Goal: Task Accomplishment & Management: Manage account settings

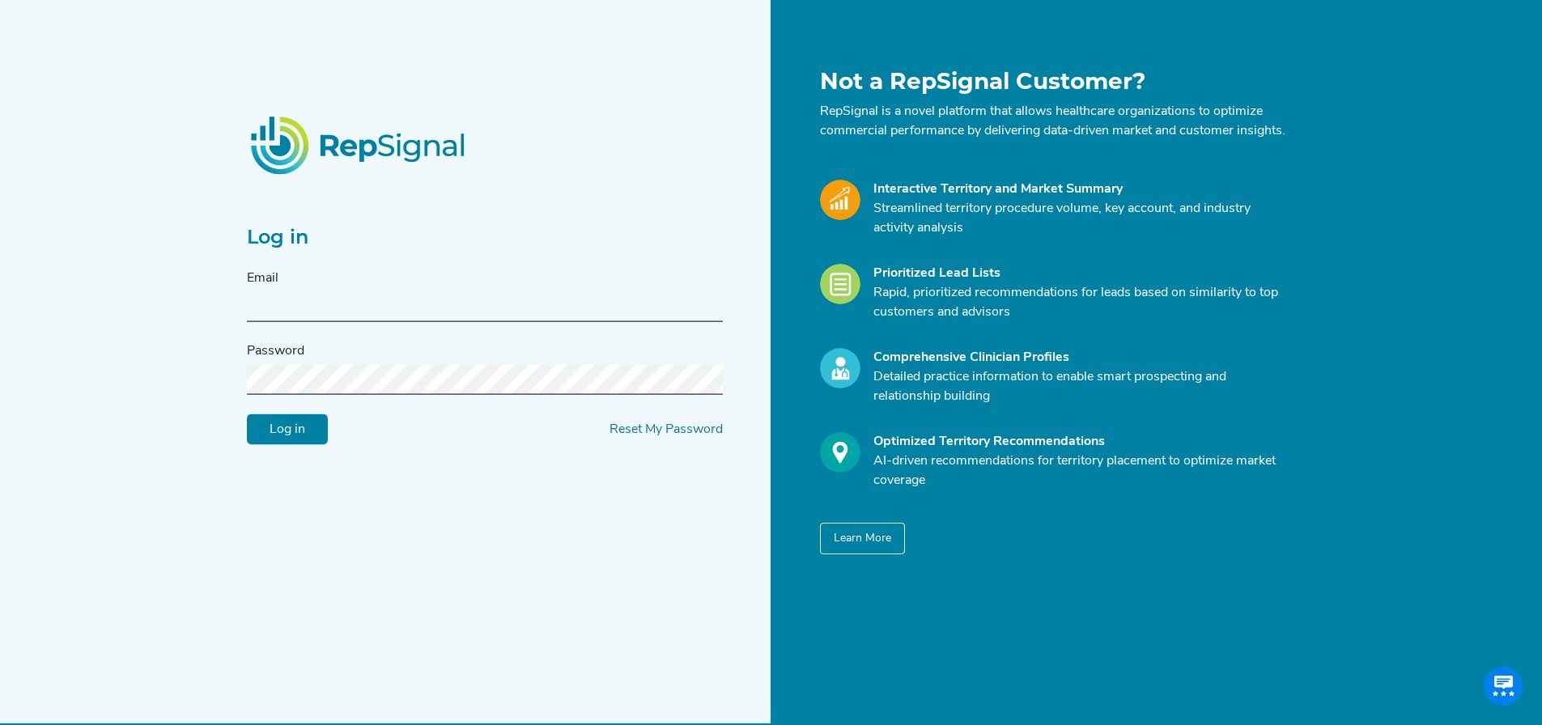
type input "[EMAIL_ADDRESS][DOMAIN_NAME]"
click at [293, 431] on input "Log in" at bounding box center [287, 429] width 81 height 31
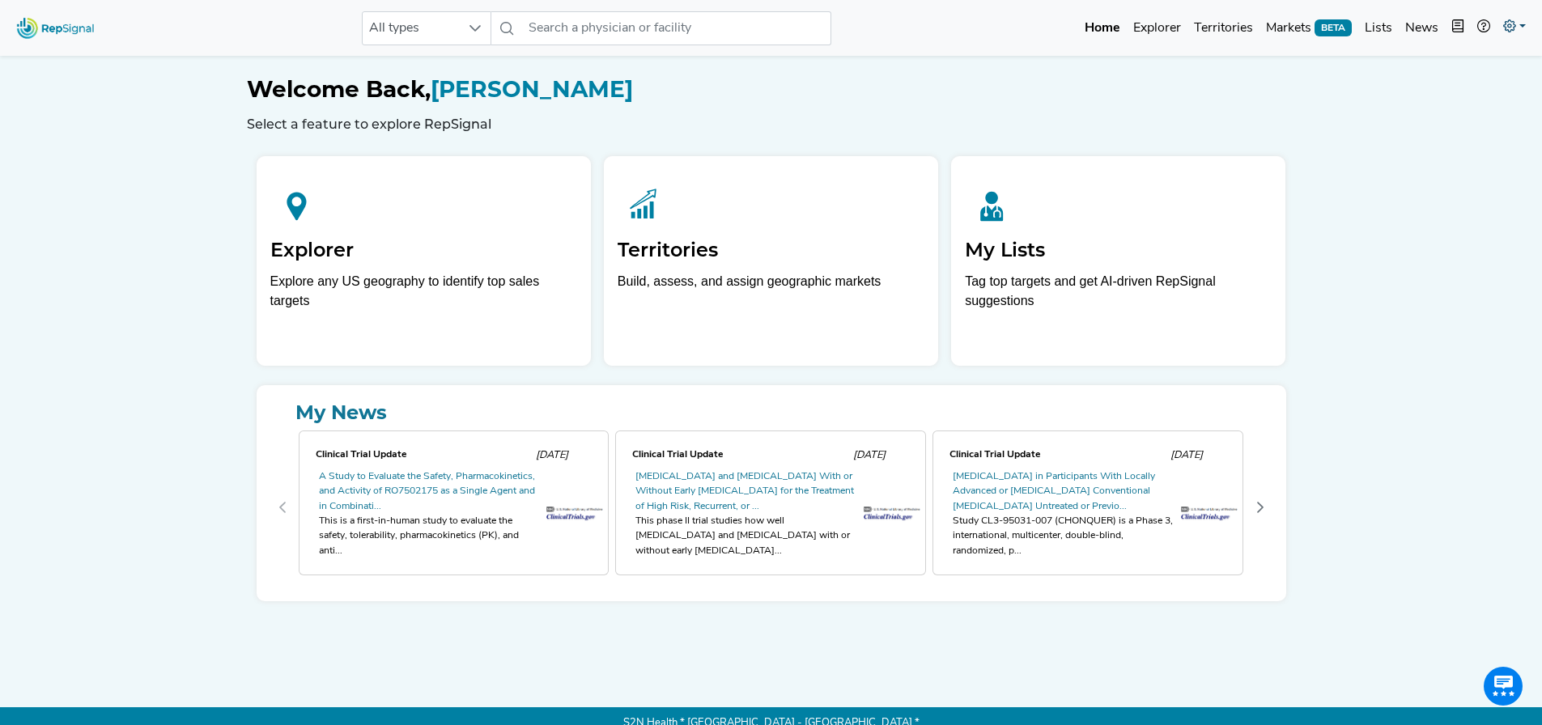
click at [1521, 16] on link at bounding box center [1515, 28] width 36 height 32
click at [1465, 77] on link "My Account" at bounding box center [1467, 69] width 128 height 32
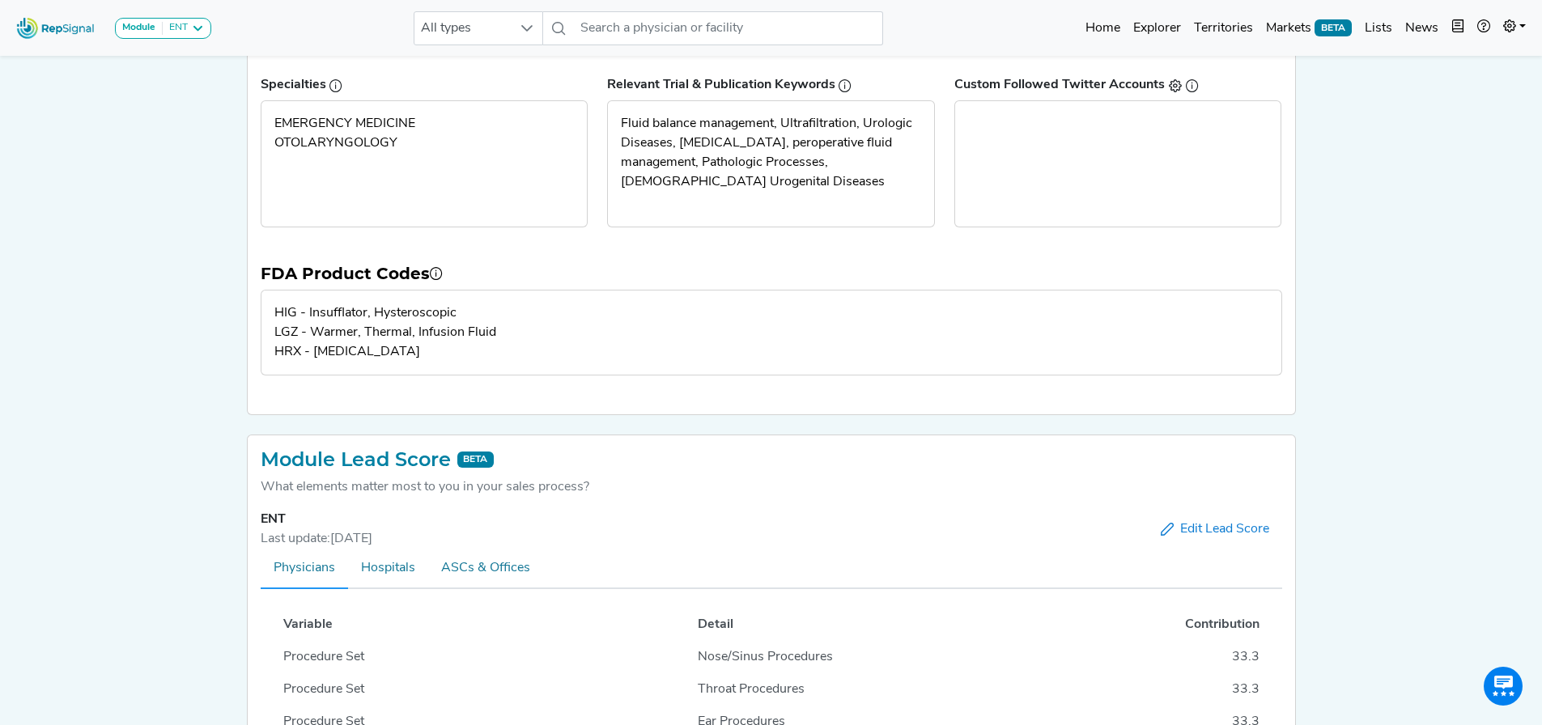
scroll to position [324, 0]
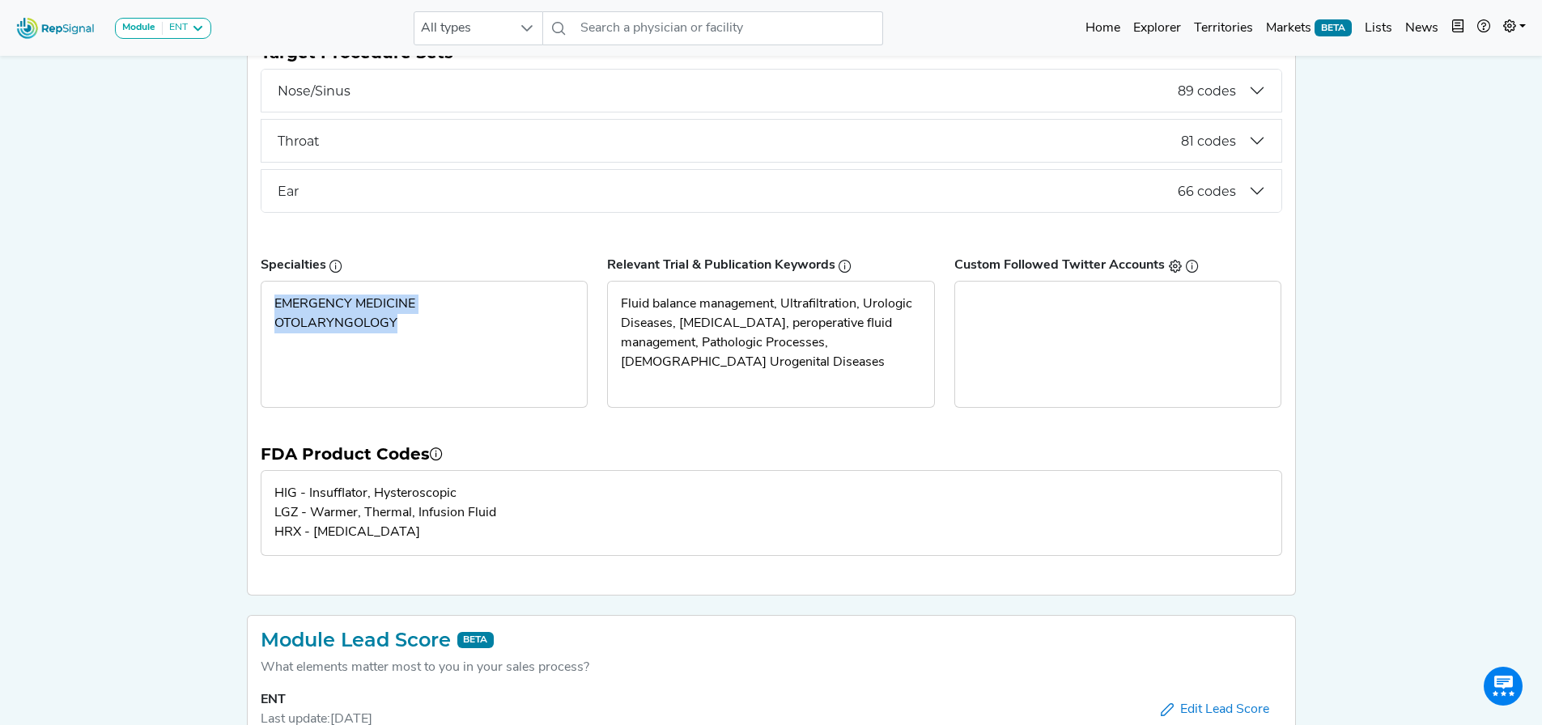
drag, startPoint x: 397, startPoint y: 320, endPoint x: 112, endPoint y: 282, distance: 288.1
click at [274, 303] on div "EMERGENCY MEDICINE OTOLARYNGOLOGY" at bounding box center [424, 344] width 326 height 125
click at [112, 282] on div "Module ENT Arthroscopy [MEDICAL_DATA] [MEDICAL_DATA] Breast Test CLTI Referrals…" at bounding box center [771, 372] width 1542 height 1392
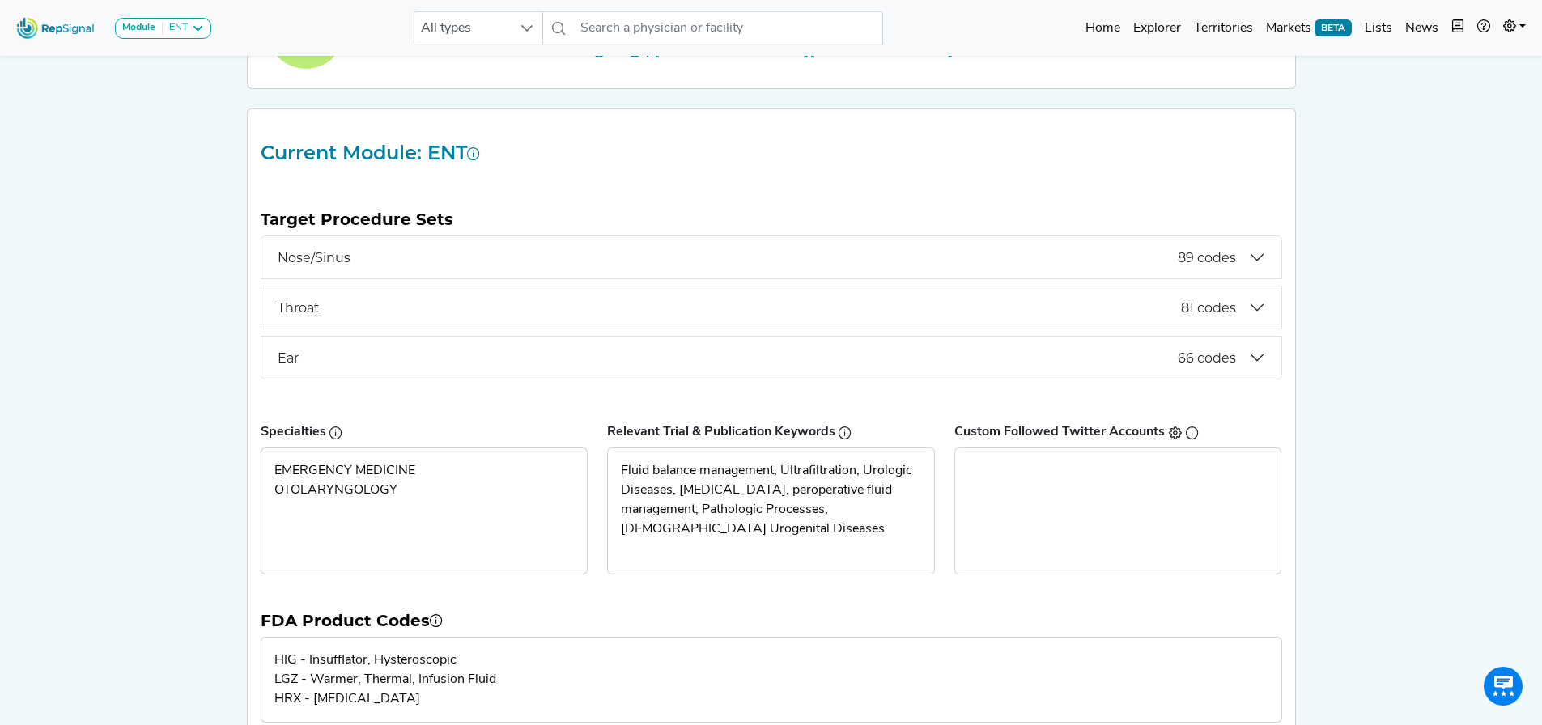
scroll to position [0, 0]
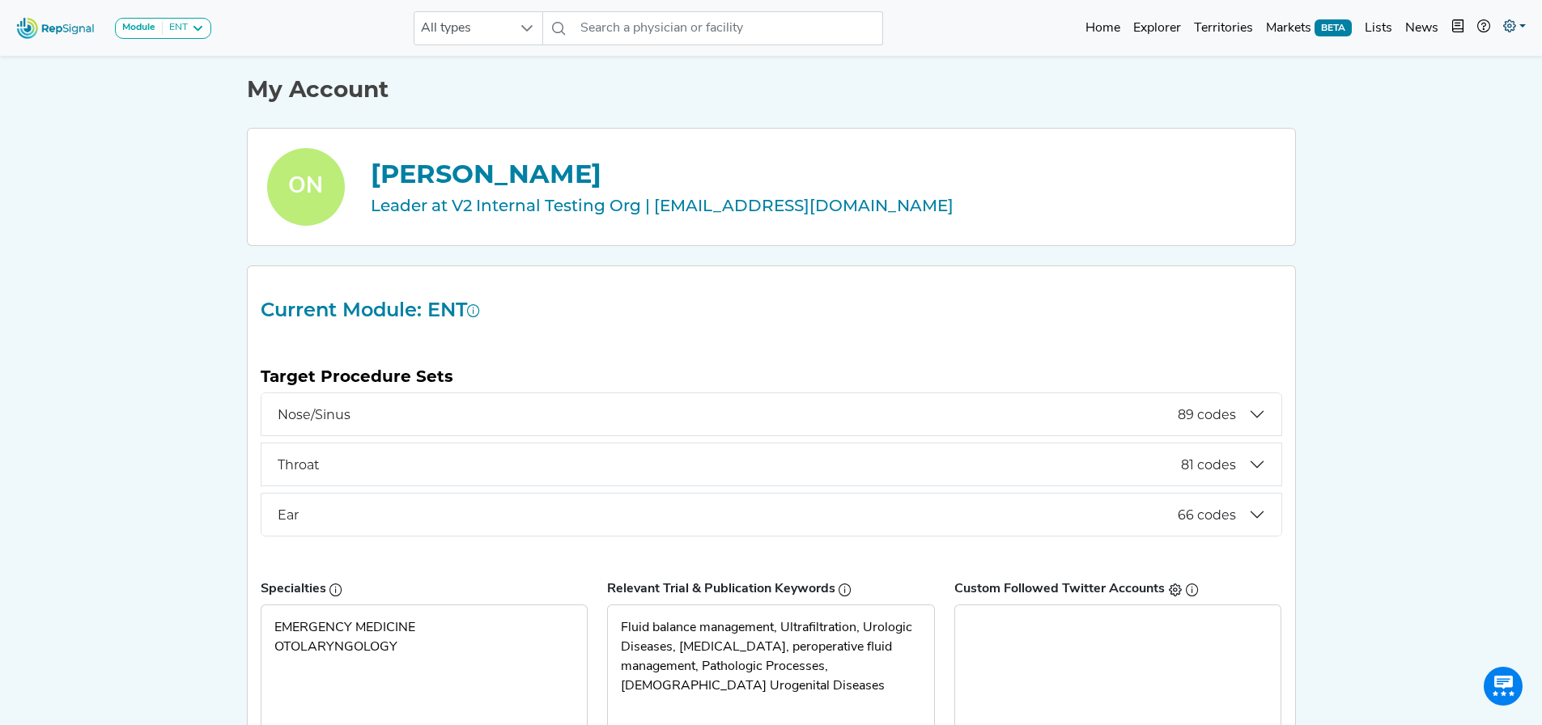
click at [1507, 19] on icon at bounding box center [1509, 25] width 13 height 13
click at [1433, 102] on link "Admin" at bounding box center [1467, 102] width 128 height 32
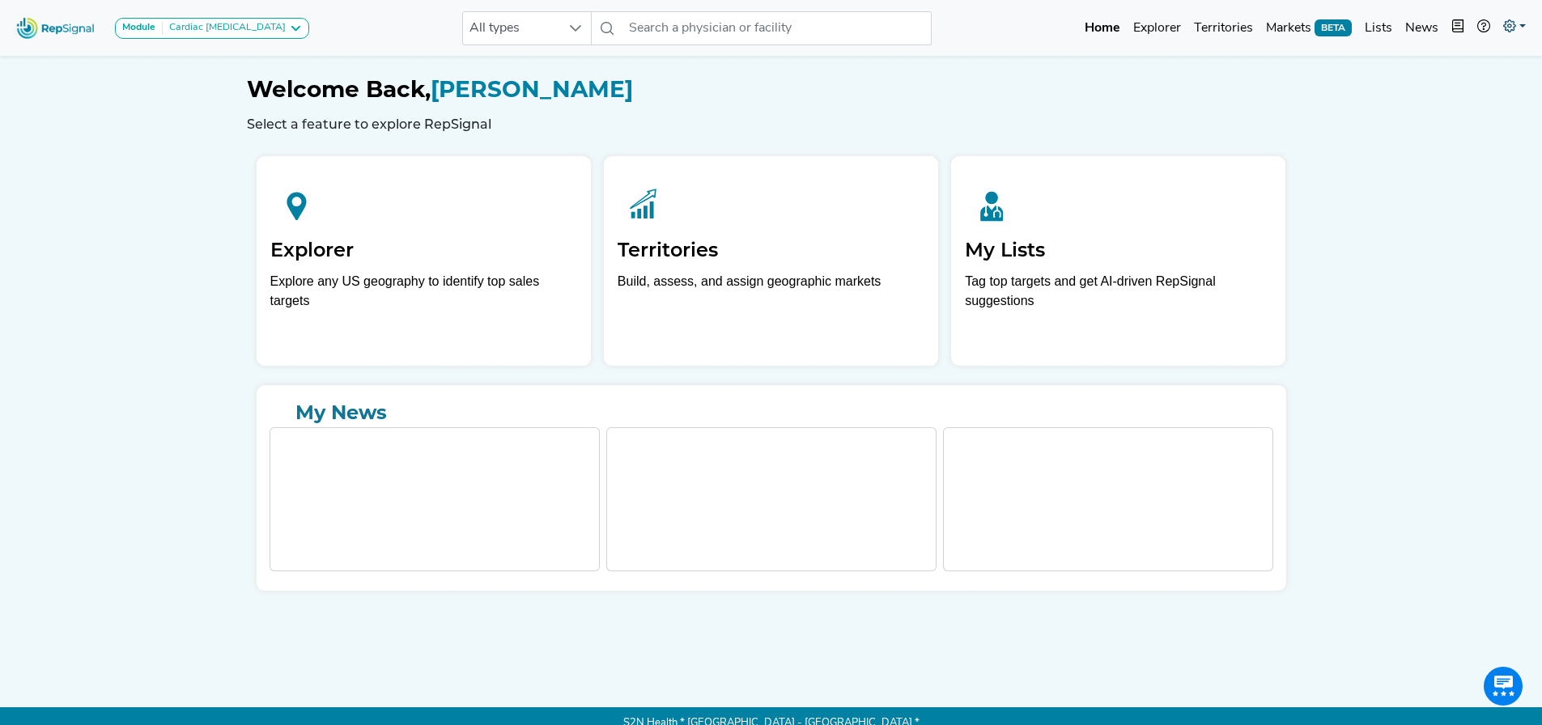
click at [1525, 30] on link at bounding box center [1515, 28] width 36 height 32
click at [1462, 140] on link "Logout" at bounding box center [1467, 134] width 128 height 32
